Goal: Task Accomplishment & Management: Use online tool/utility

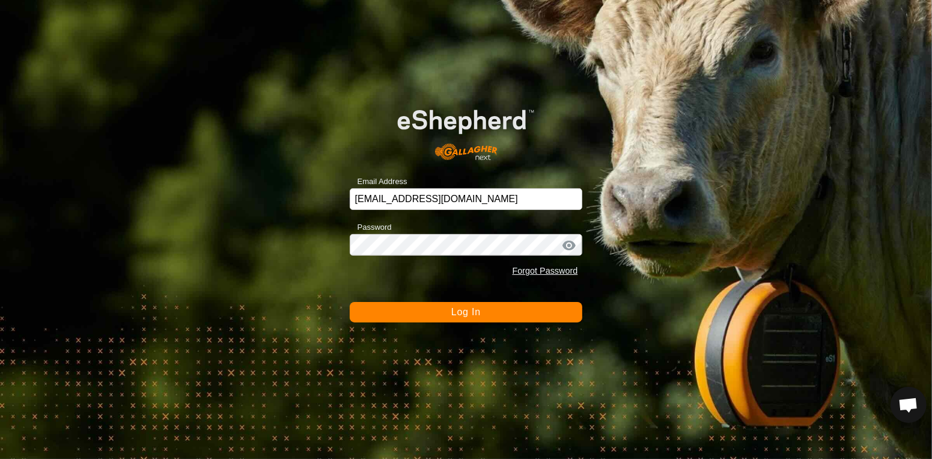
click at [436, 316] on button "Log In" at bounding box center [466, 312] width 233 height 20
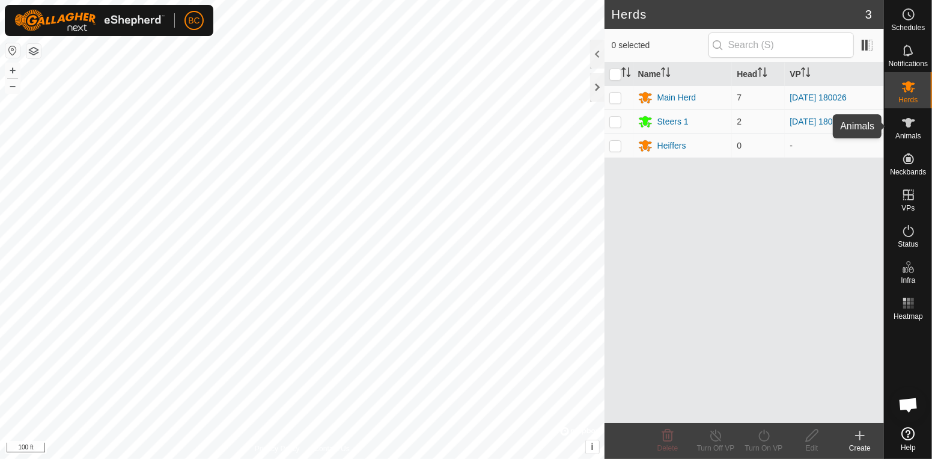
click at [916, 129] on icon at bounding box center [909, 122] width 14 height 14
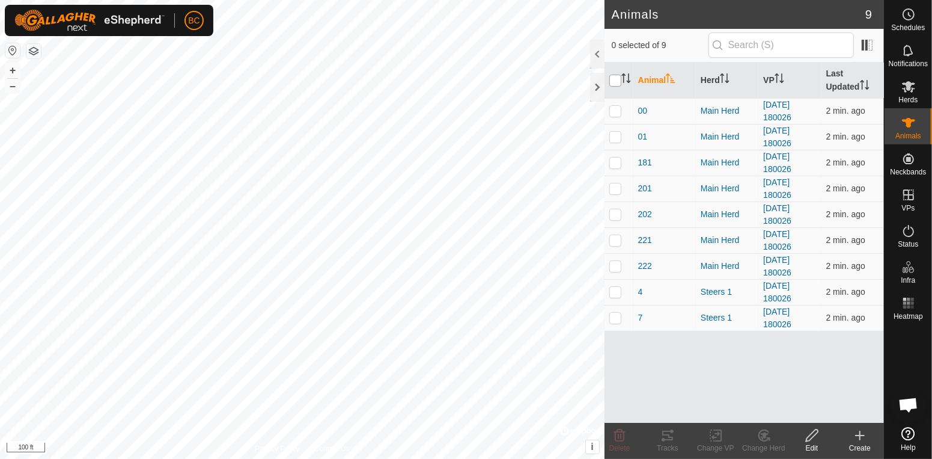
click at [617, 82] on input "checkbox" at bounding box center [616, 81] width 12 height 12
checkbox input "true"
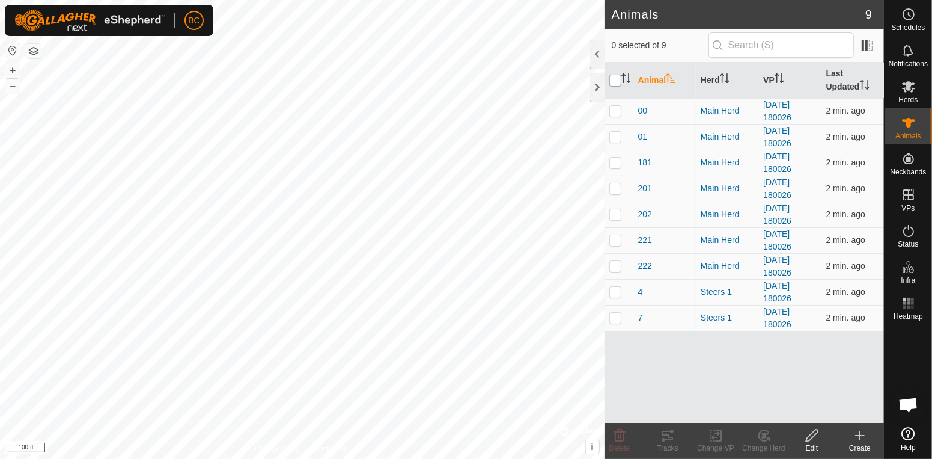
checkbox input "true"
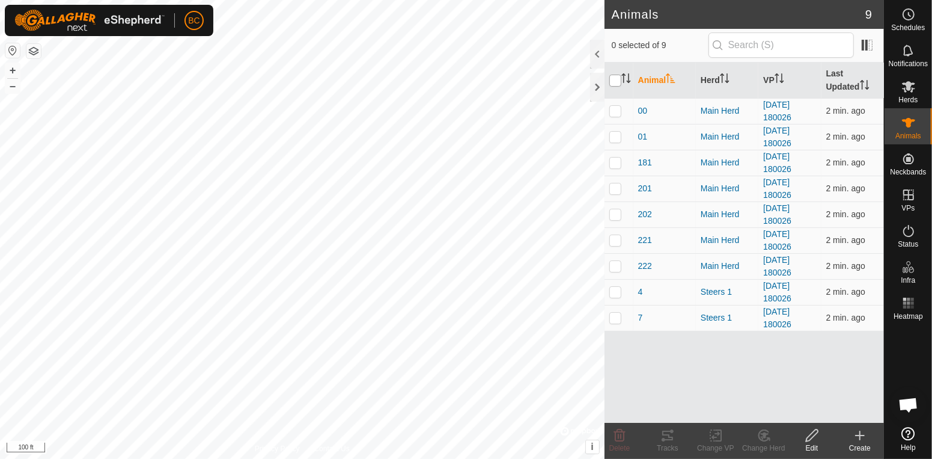
checkbox input "true"
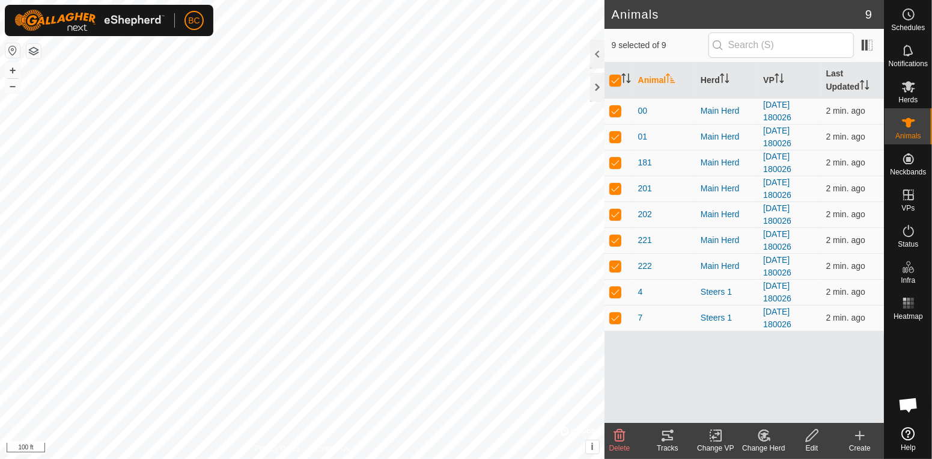
click at [720, 436] on icon at bounding box center [716, 435] width 15 height 14
click link "Turn Off VP"
click span "Turn Off"
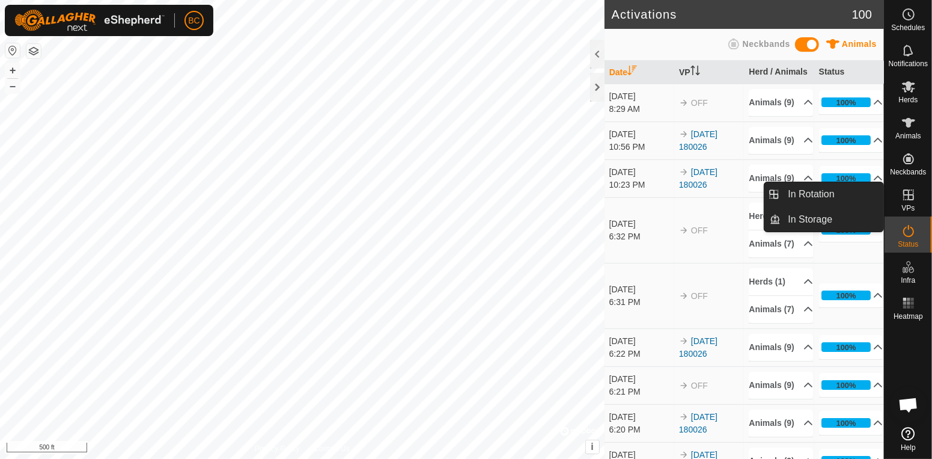
click at [907, 204] on span "VPs" at bounding box center [908, 207] width 13 height 7
click at [837, 201] on link "In Rotation" at bounding box center [832, 194] width 103 height 24
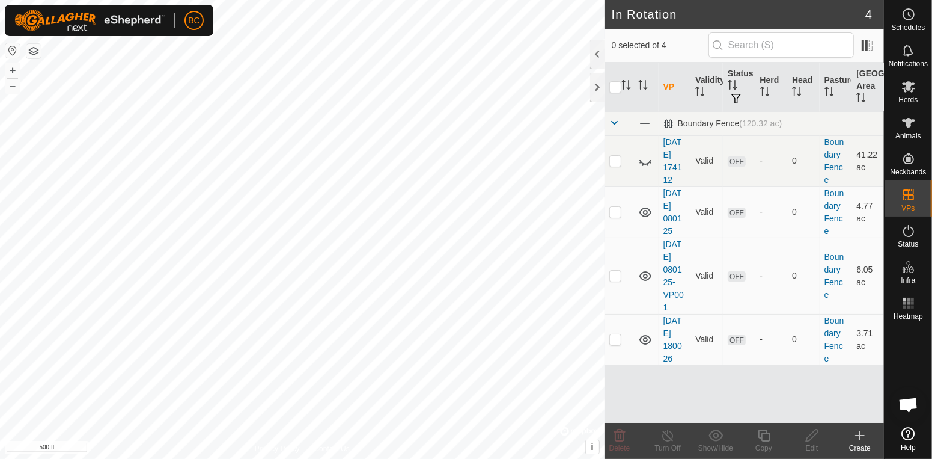
click at [858, 440] on icon at bounding box center [860, 435] width 14 height 14
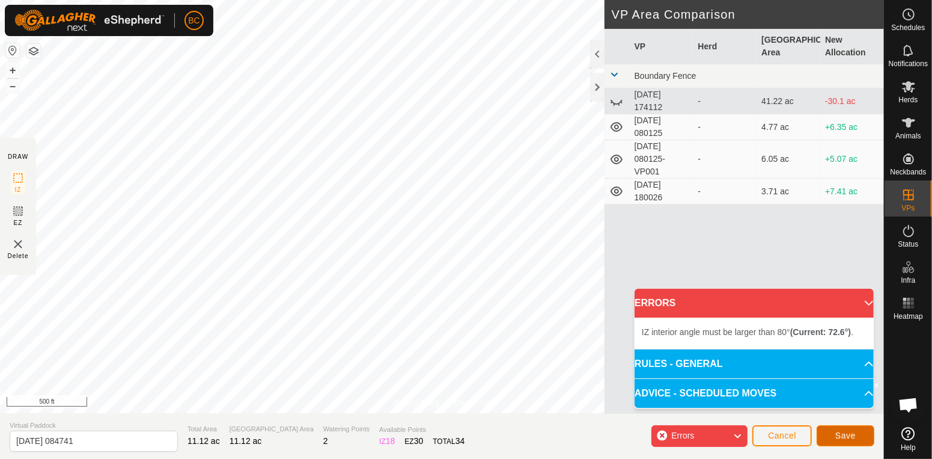
click at [839, 436] on span "Save" at bounding box center [846, 435] width 20 height 10
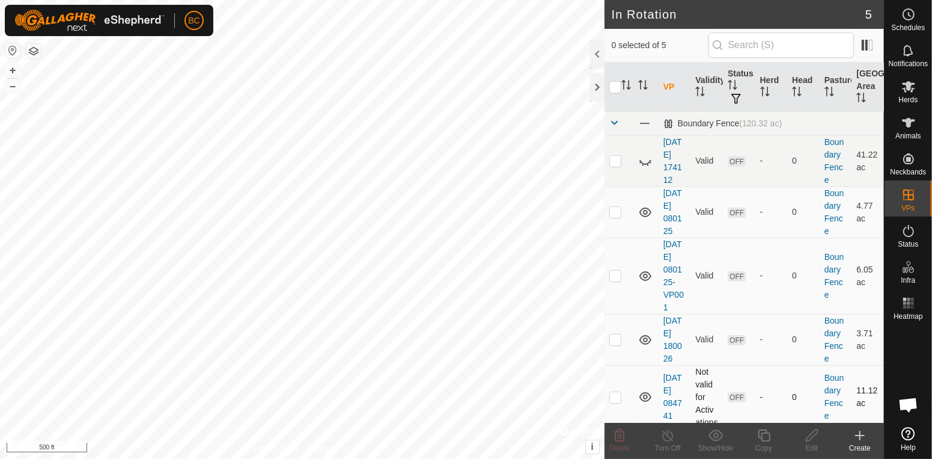
scroll to position [21, 0]
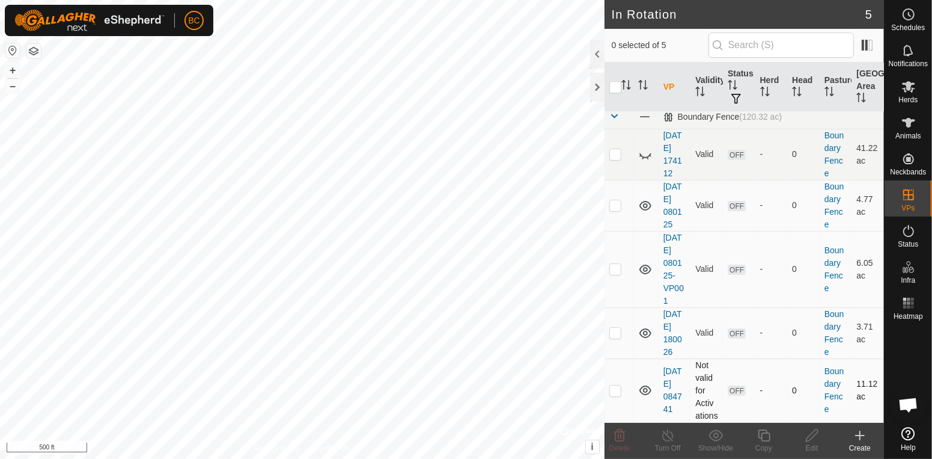
click at [622, 383] on td at bounding box center [619, 390] width 29 height 64
checkbox input "true"
click at [817, 430] on icon at bounding box center [812, 435] width 15 height 14
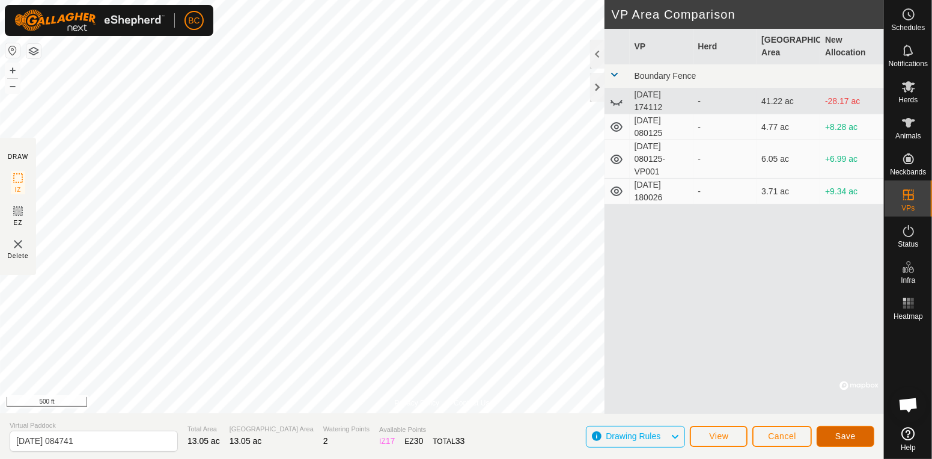
click at [845, 433] on span "Save" at bounding box center [846, 436] width 20 height 10
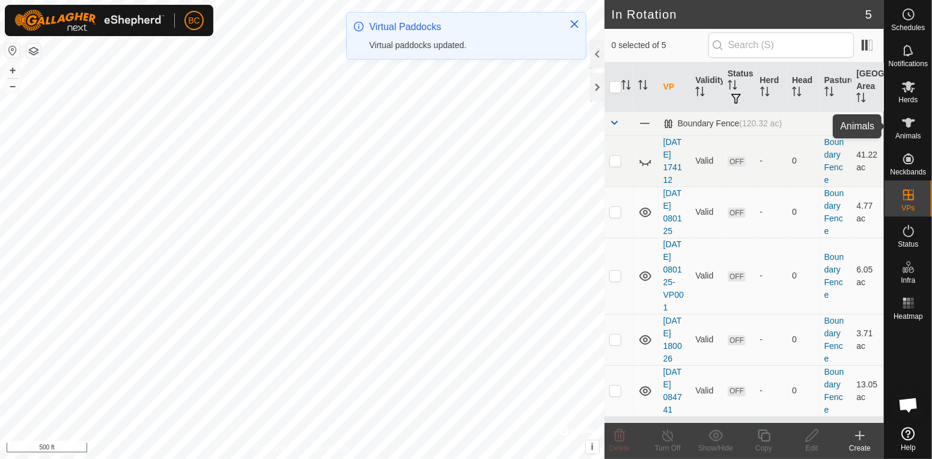
click at [917, 125] on es-animals-svg-icon at bounding box center [909, 122] width 22 height 19
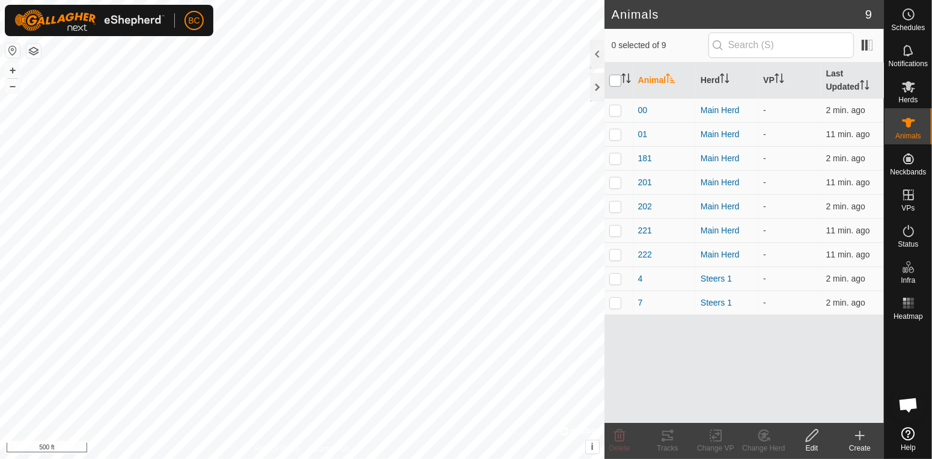
click at [612, 83] on input "checkbox" at bounding box center [616, 81] width 12 height 12
checkbox input "true"
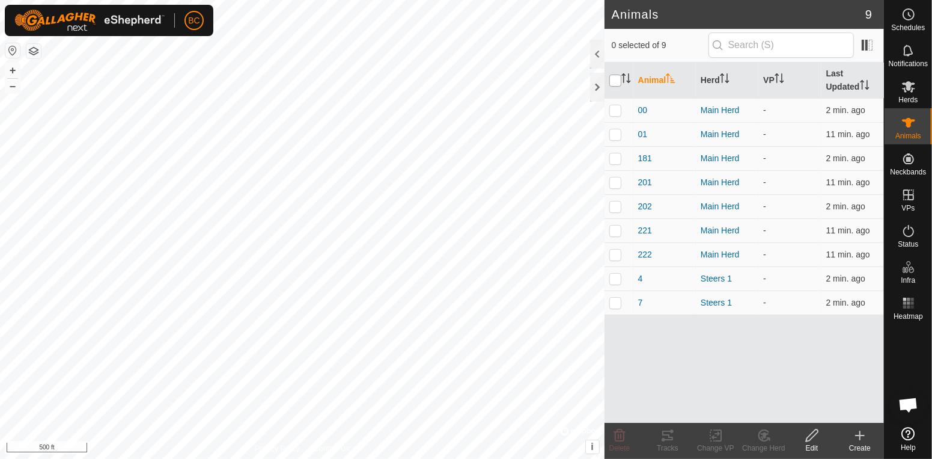
checkbox input "true"
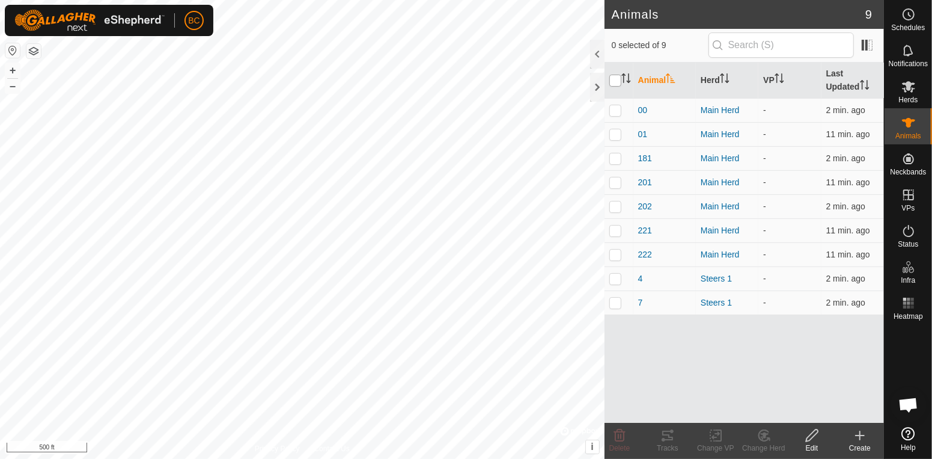
checkbox input "true"
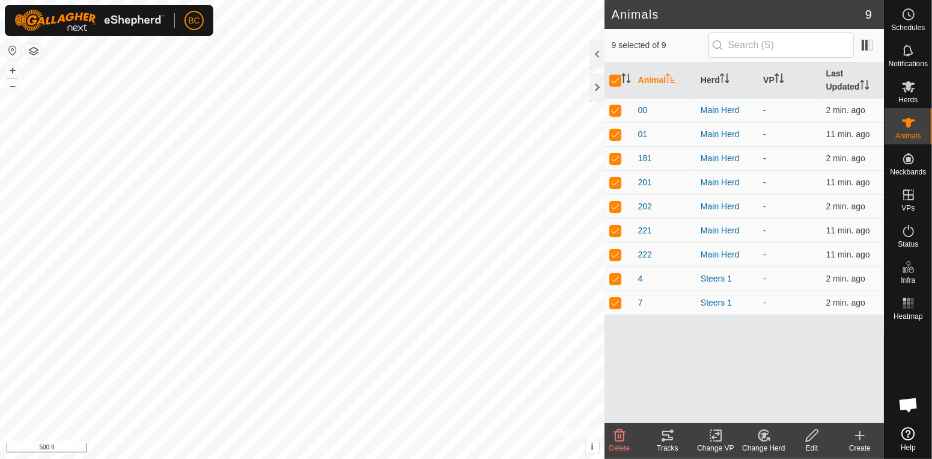
click at [712, 438] on icon at bounding box center [716, 435] width 15 height 14
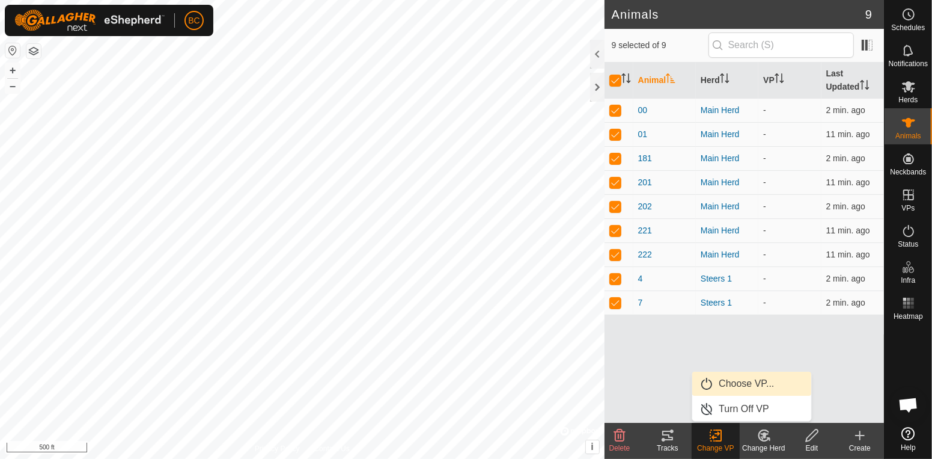
click at [727, 378] on link "Choose VP..." at bounding box center [752, 384] width 119 height 24
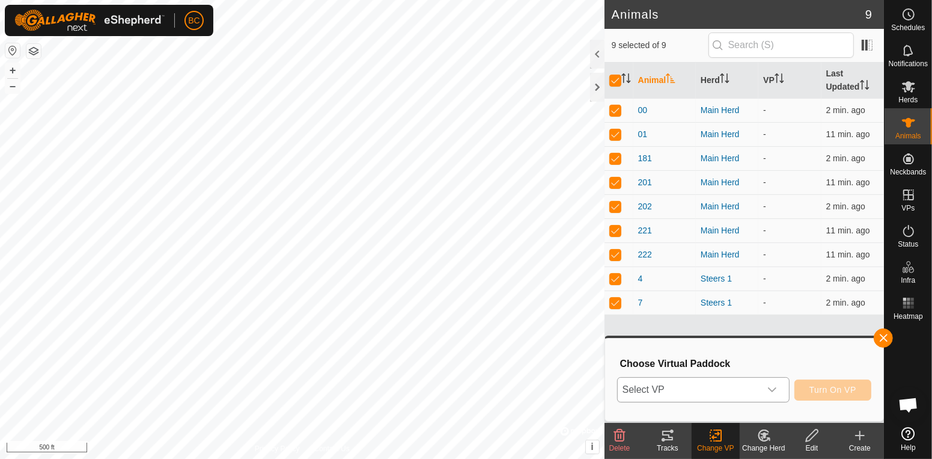
click at [774, 393] on icon "dropdown trigger" at bounding box center [773, 390] width 10 height 10
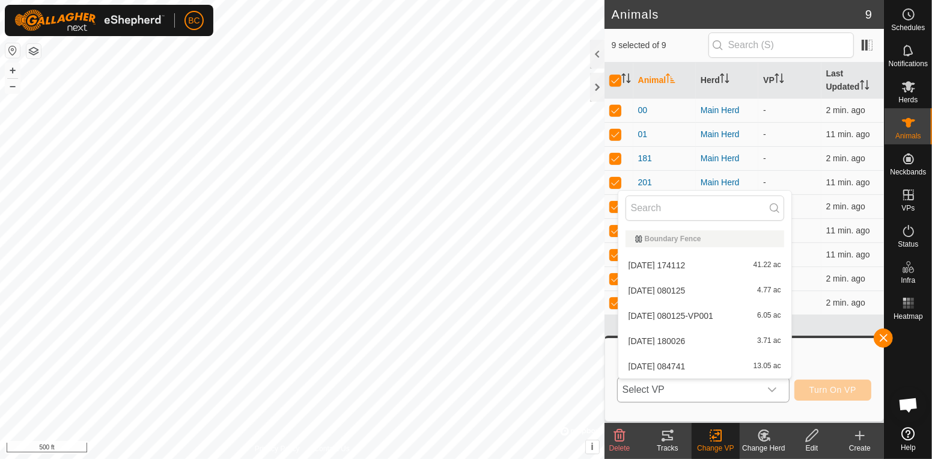
click at [727, 366] on li "[DATE] 084741 13.05 ac" at bounding box center [705, 366] width 173 height 24
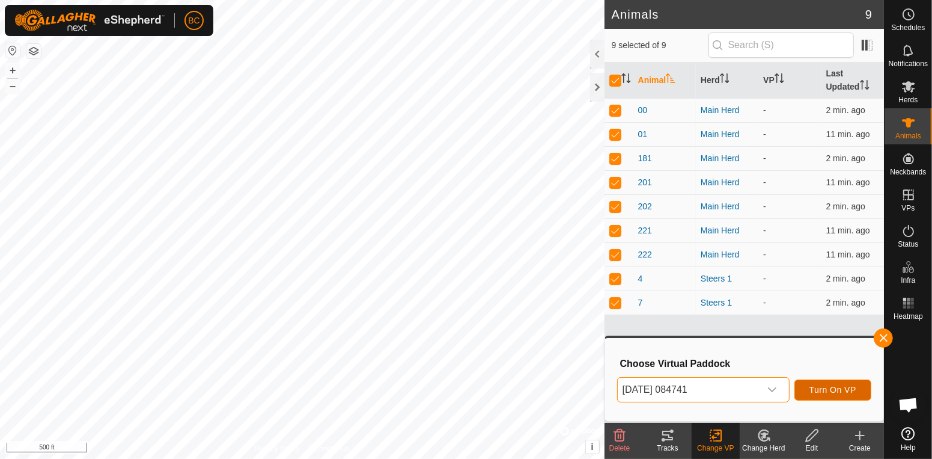
click at [827, 394] on button "Turn On VP" at bounding box center [833, 389] width 77 height 21
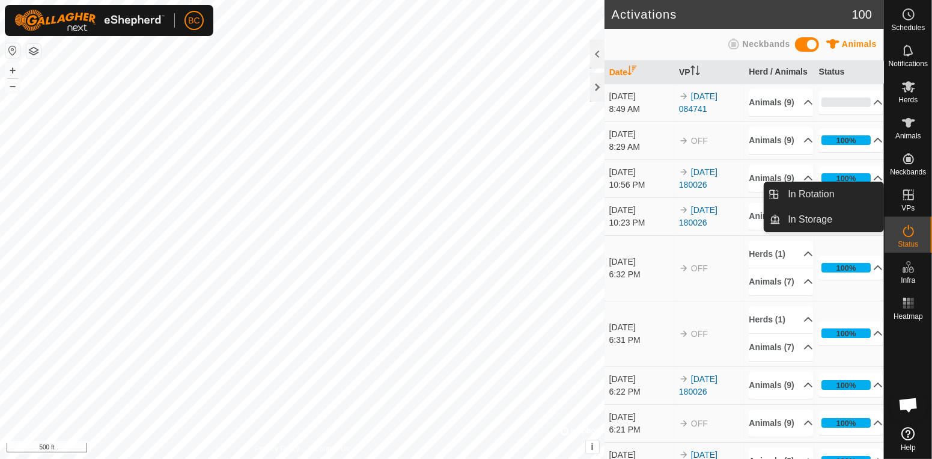
click at [910, 196] on icon at bounding box center [909, 195] width 14 height 14
click at [834, 190] on link "In Rotation" at bounding box center [832, 194] width 103 height 24
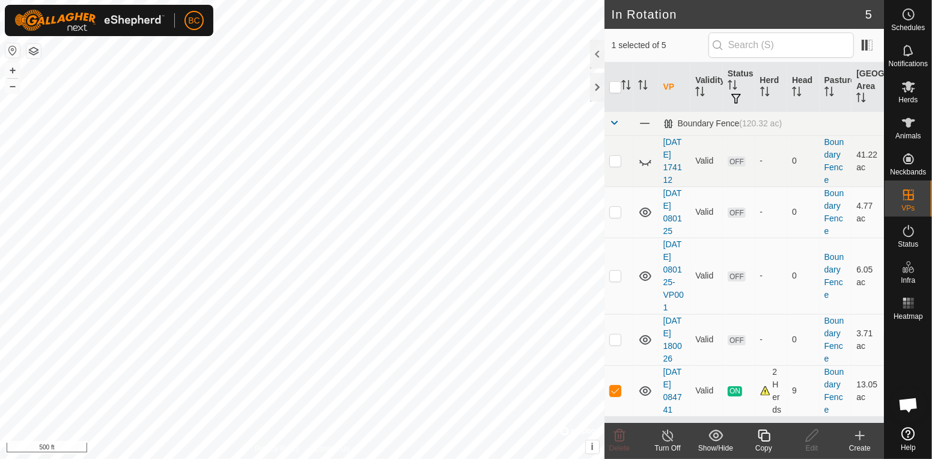
click at [669, 436] on line at bounding box center [668, 436] width 10 height 10
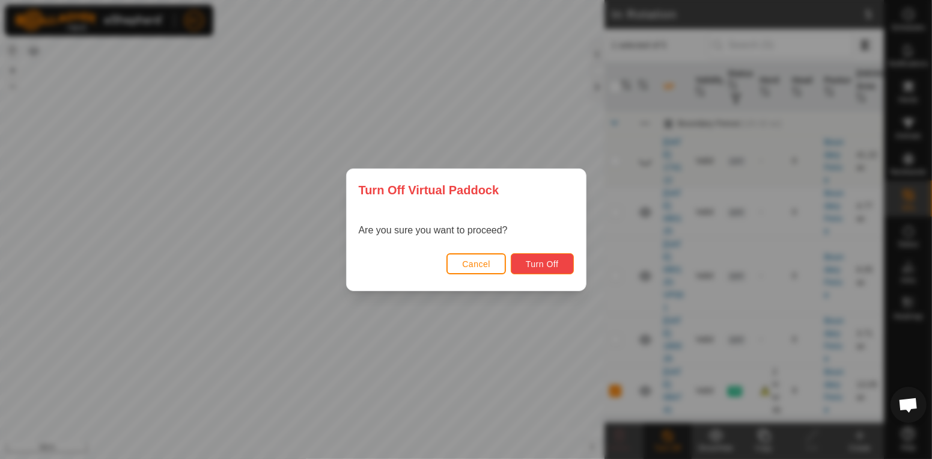
click at [542, 267] on span "Turn Off" at bounding box center [542, 264] width 33 height 10
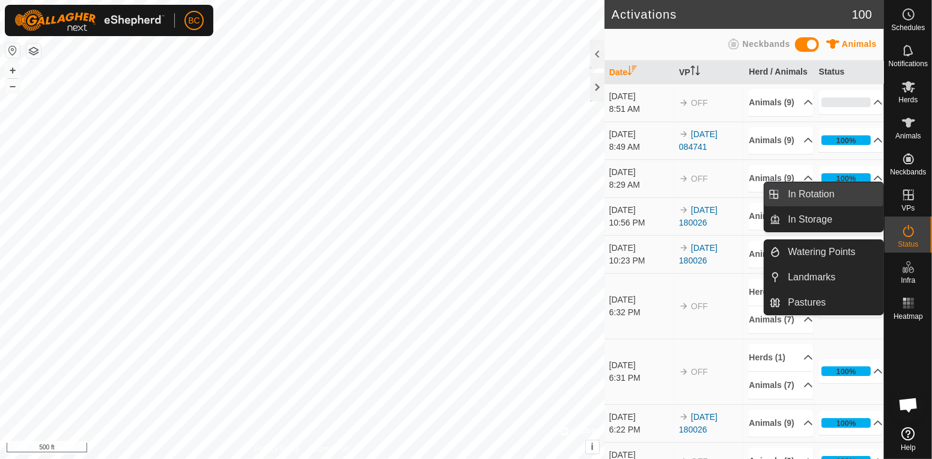
click at [863, 195] on link "In Rotation" at bounding box center [832, 194] width 103 height 24
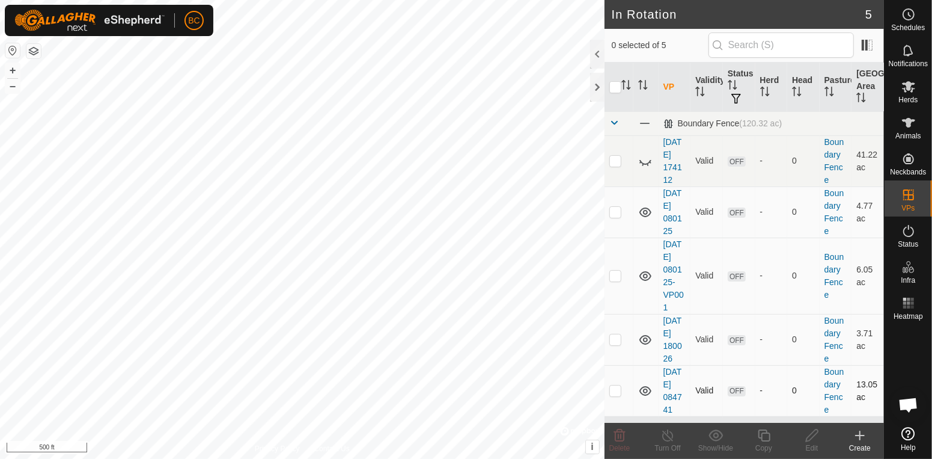
click at [617, 404] on td at bounding box center [619, 390] width 29 height 51
checkbox input "true"
click at [816, 438] on icon at bounding box center [812, 435] width 15 height 14
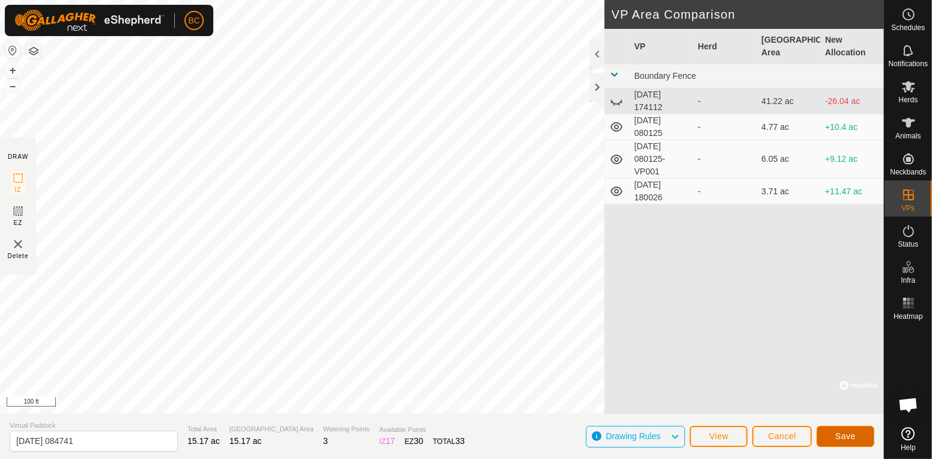
click at [839, 436] on span "Save" at bounding box center [846, 436] width 20 height 10
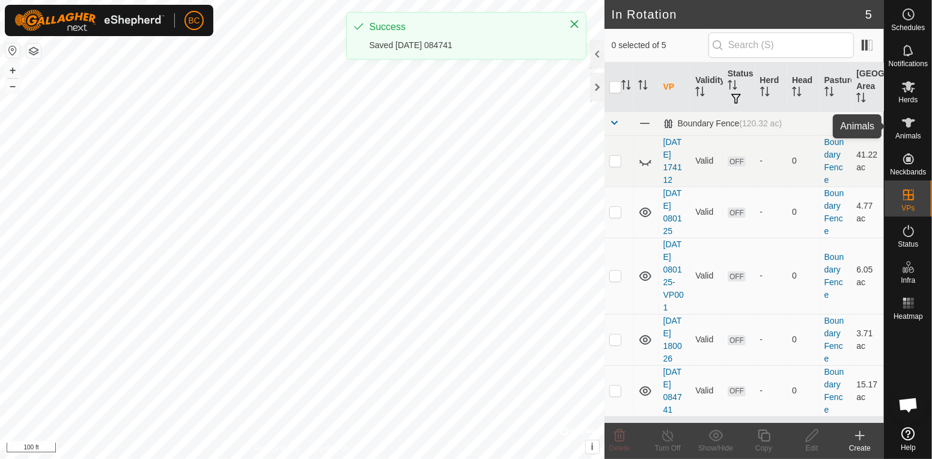
click at [906, 128] on icon at bounding box center [909, 122] width 14 height 14
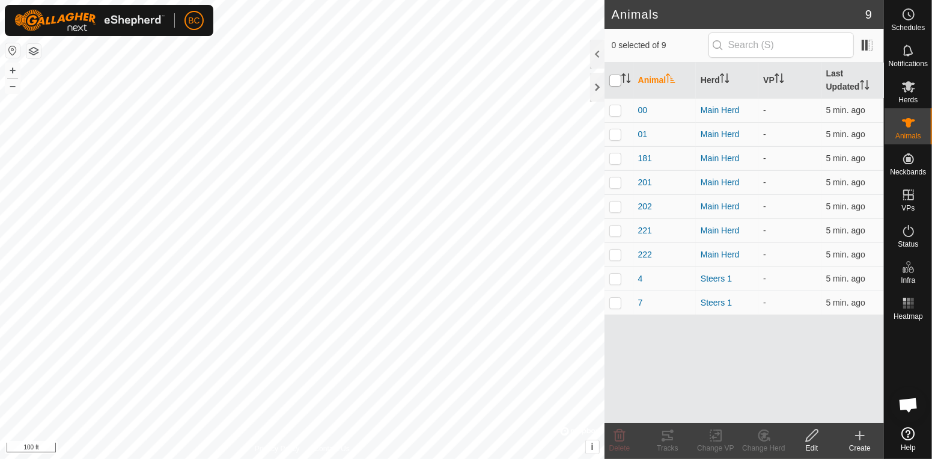
click at [620, 82] on input "checkbox" at bounding box center [616, 81] width 12 height 12
checkbox input "true"
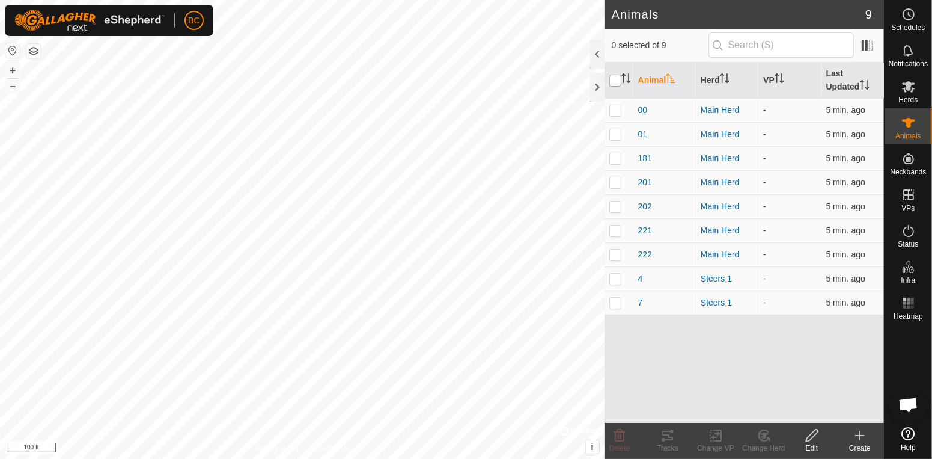
checkbox input "true"
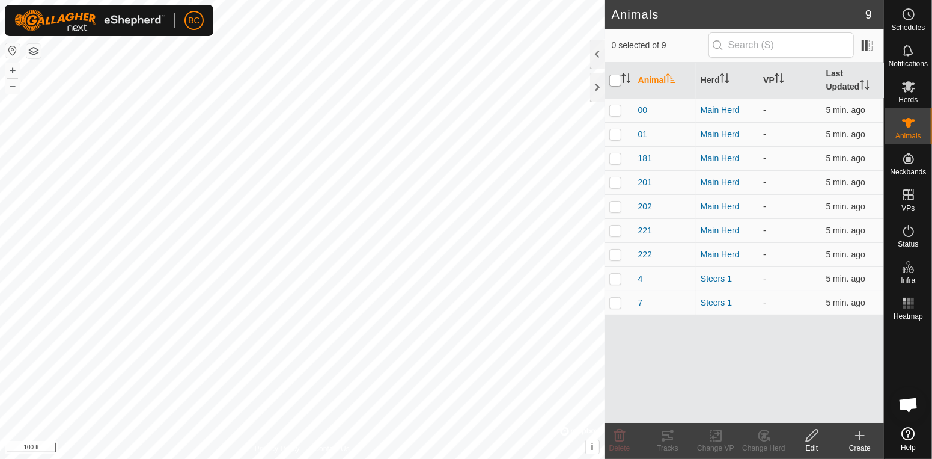
checkbox input "true"
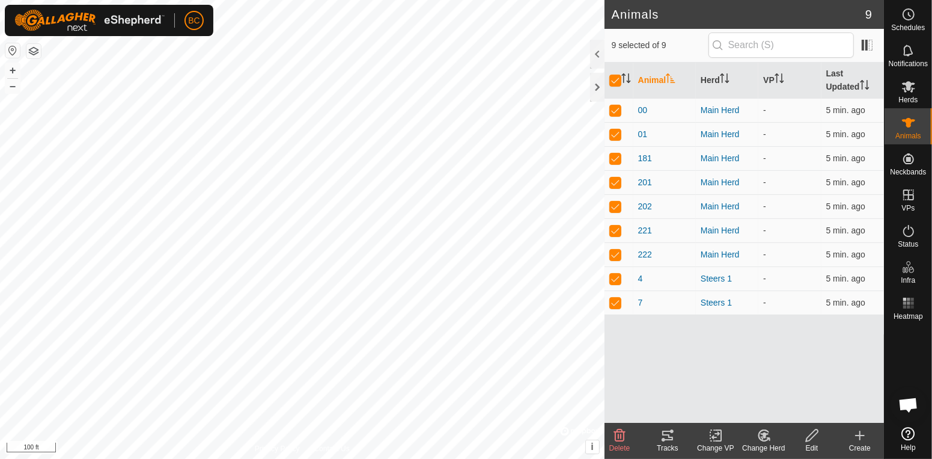
click at [714, 436] on icon at bounding box center [716, 436] width 8 height 8
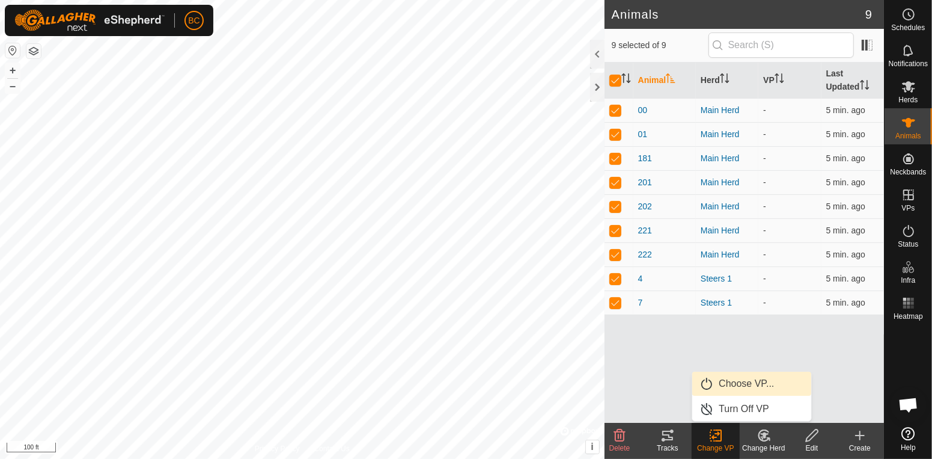
click at [729, 386] on span "Choose VP..." at bounding box center [746, 383] width 55 height 14
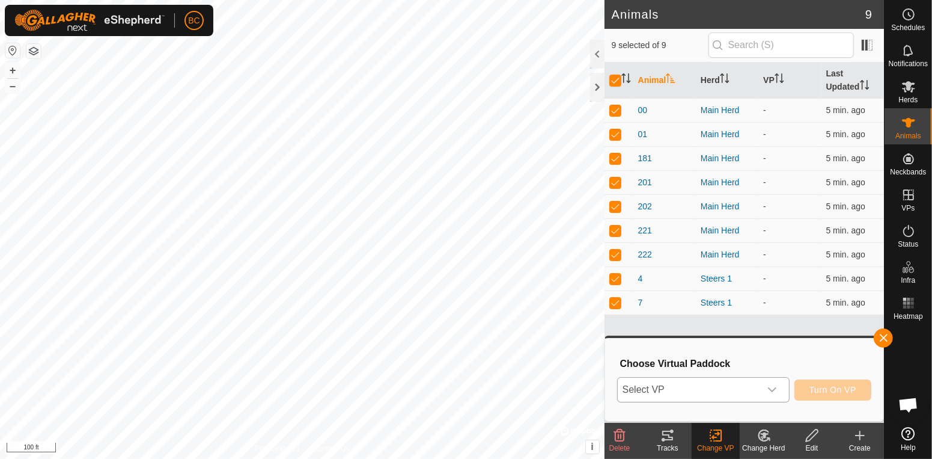
click at [771, 389] on icon "dropdown trigger" at bounding box center [773, 390] width 10 height 10
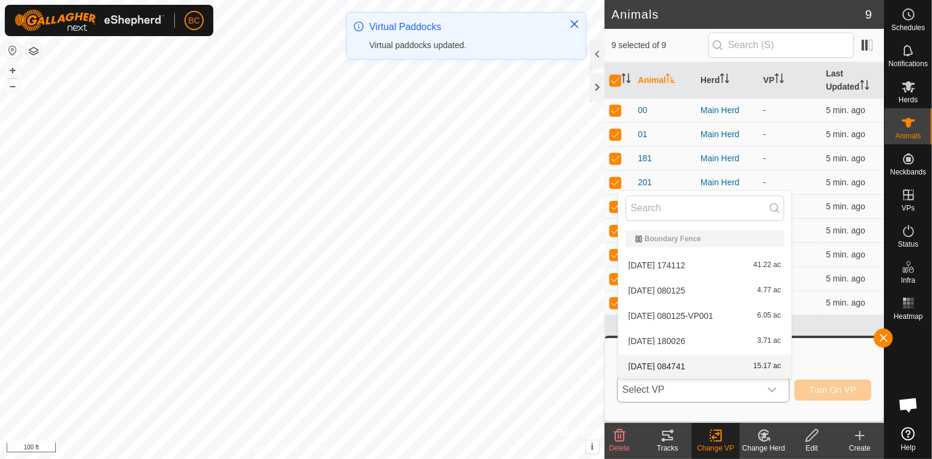
click at [742, 362] on div "[DATE] 084741 15.17 ac" at bounding box center [705, 366] width 159 height 14
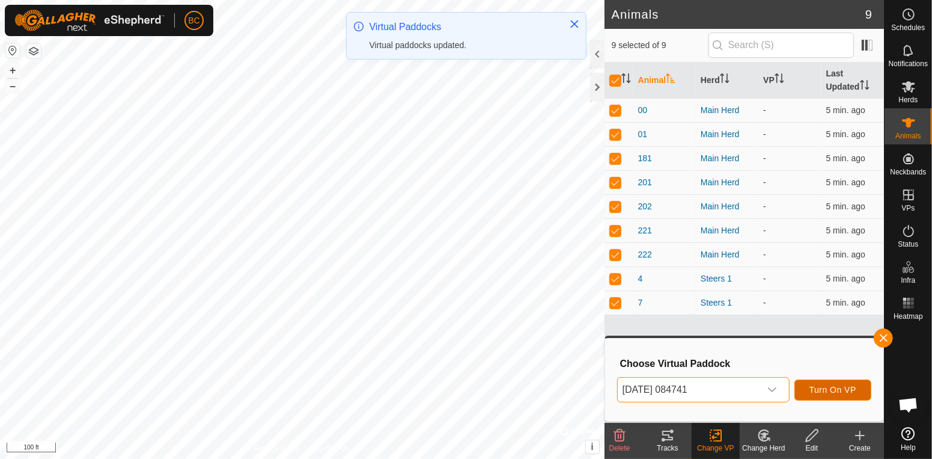
click at [823, 389] on span "Turn On VP" at bounding box center [833, 390] width 47 height 10
